Goal: Transaction & Acquisition: Purchase product/service

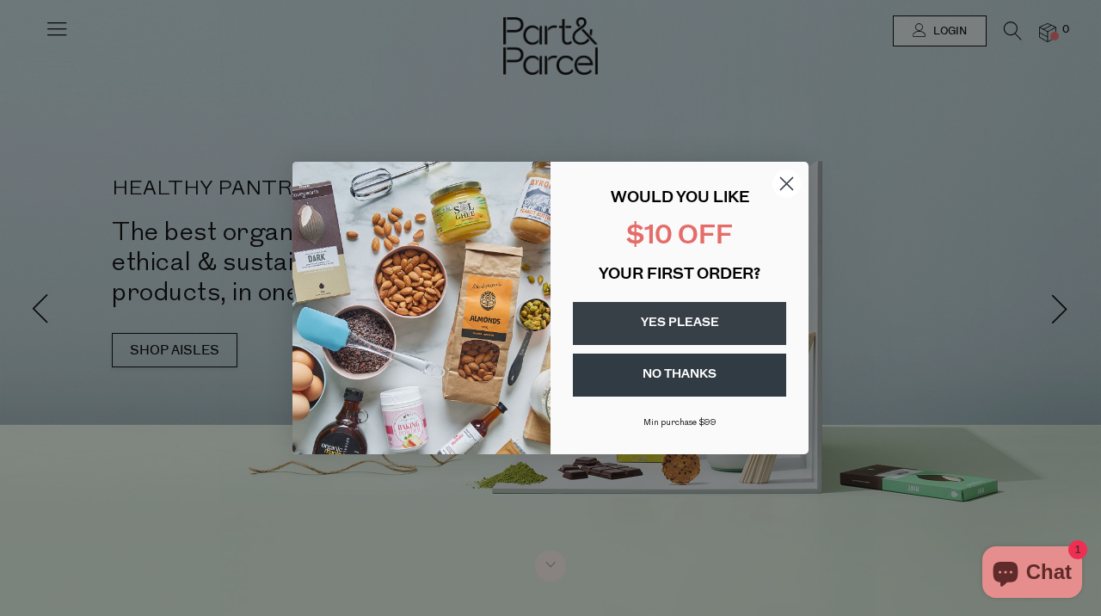
click at [783, 185] on circle "Close dialog" at bounding box center [787, 183] width 28 height 28
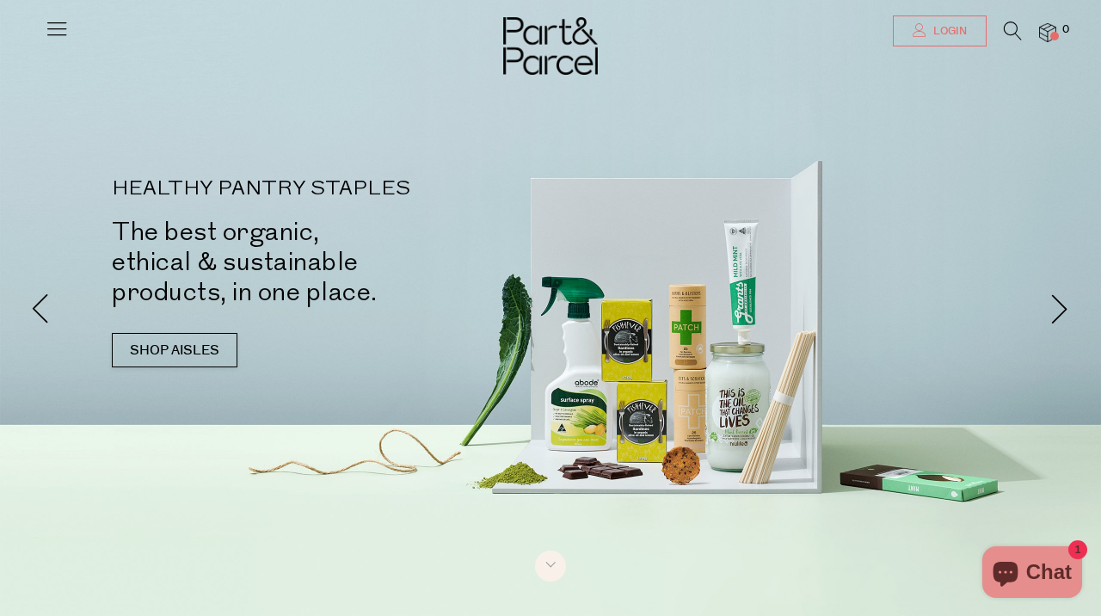
click at [940, 28] on span "Login" at bounding box center [948, 31] width 38 height 15
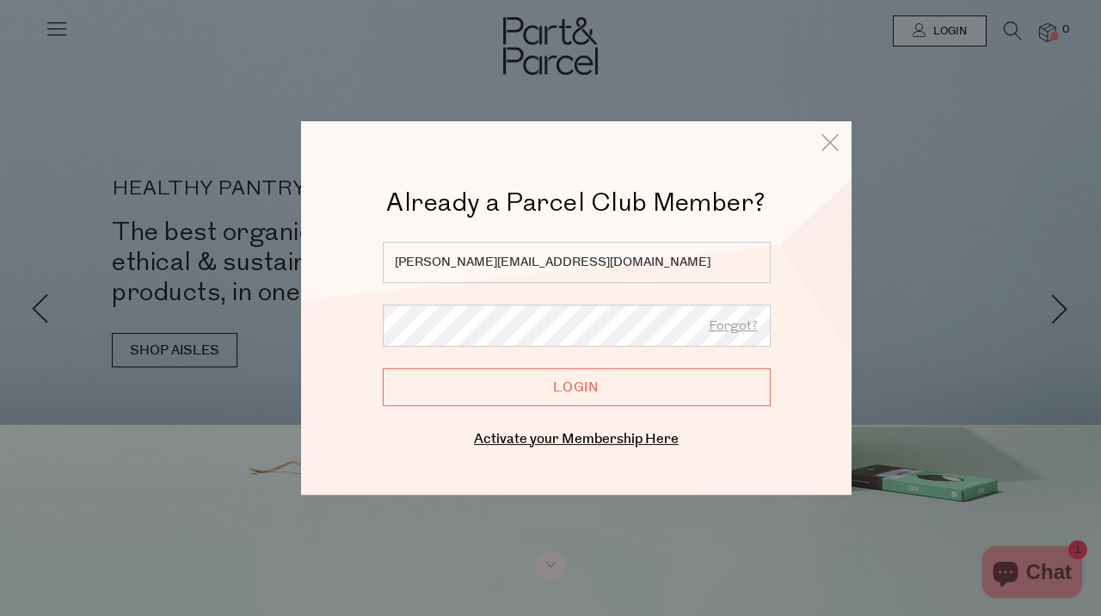
click at [549, 396] on input "Login" at bounding box center [577, 387] width 388 height 38
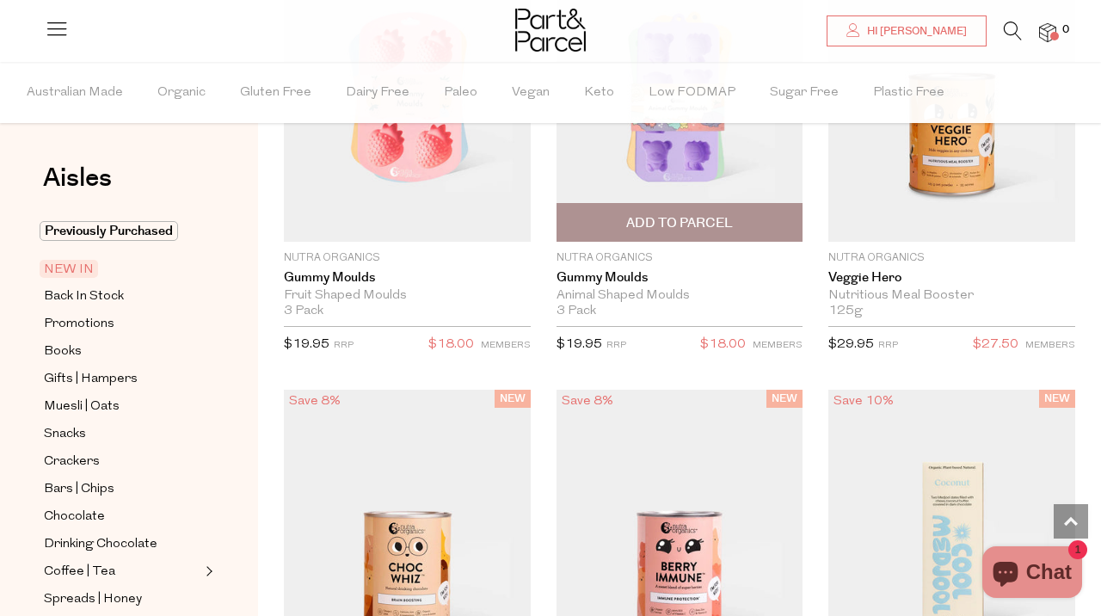
scroll to position [1112, 0]
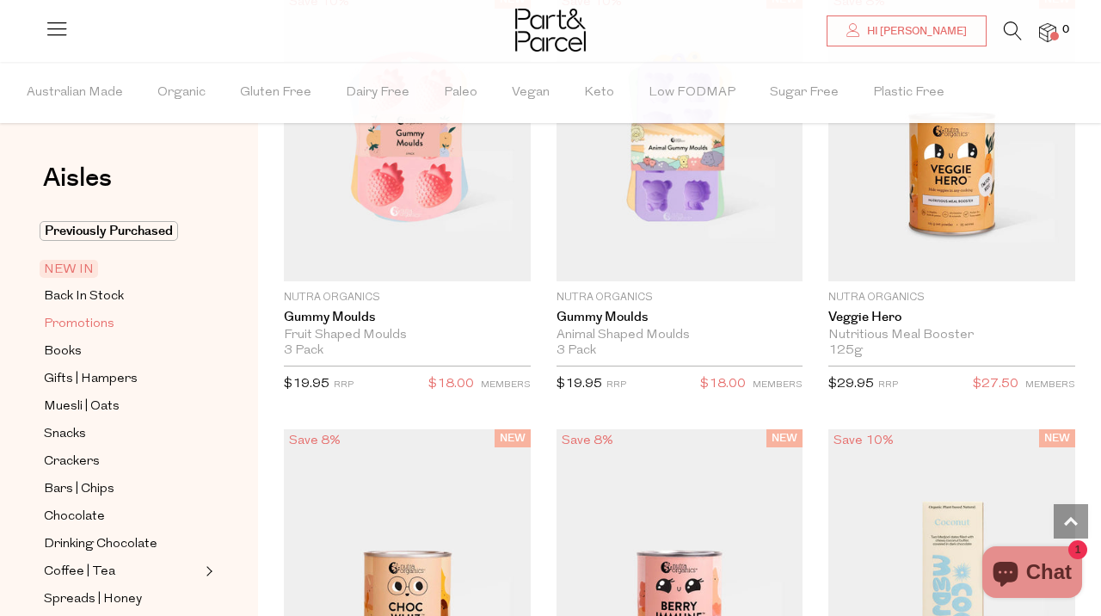
click at [85, 324] on span "Promotions" at bounding box center [79, 324] width 71 height 21
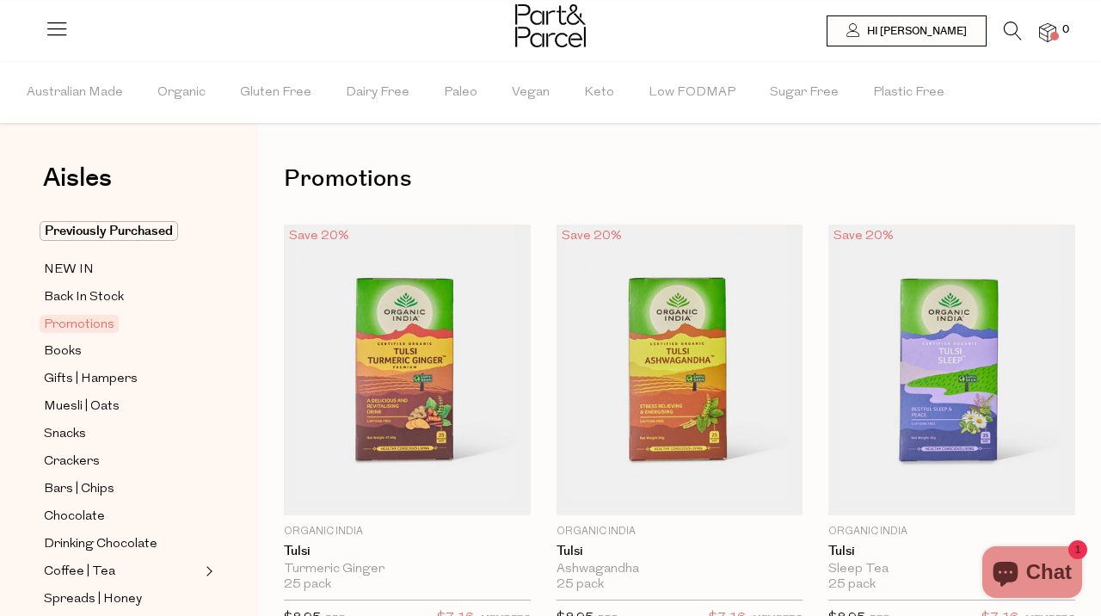
click at [1014, 30] on icon at bounding box center [1013, 31] width 18 height 19
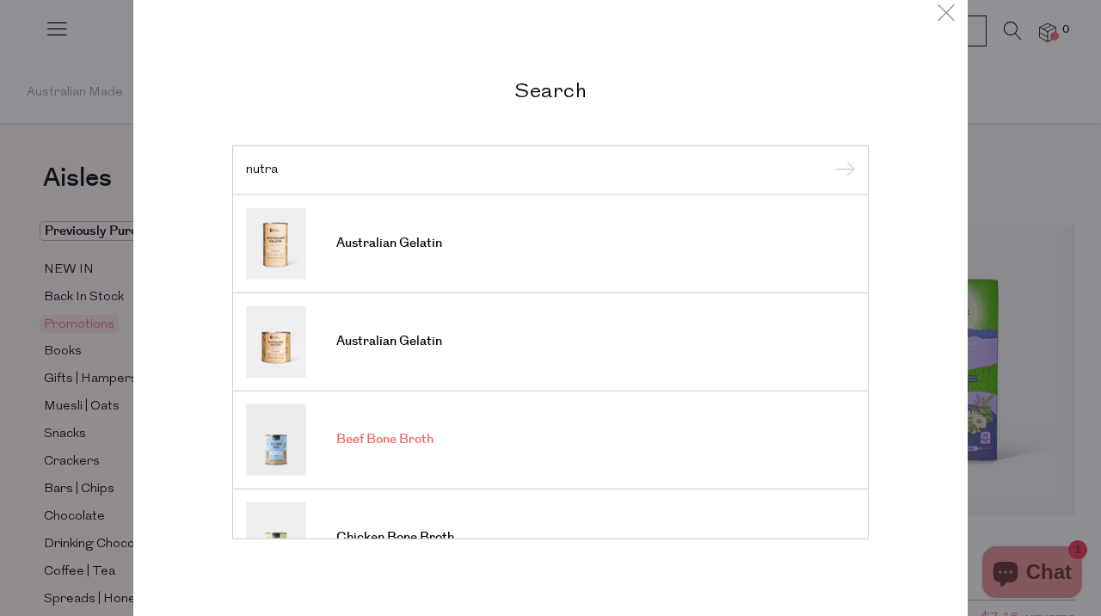
scroll to position [46, 0]
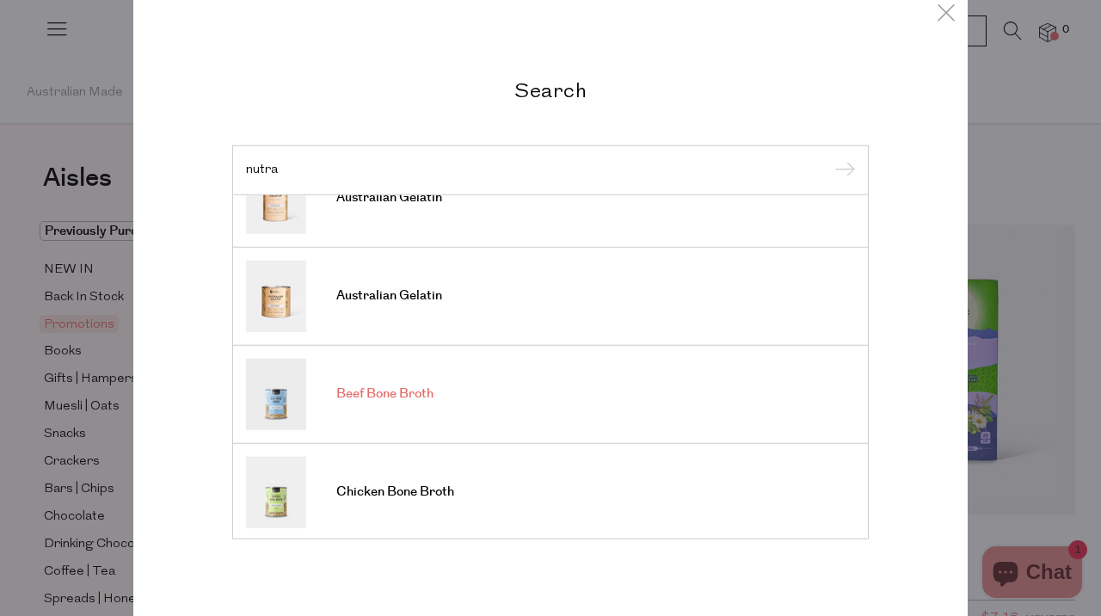
type input "nutra"
click at [390, 401] on span "Beef Bone Broth" at bounding box center [384, 393] width 97 height 17
